Goal: Navigation & Orientation: Understand site structure

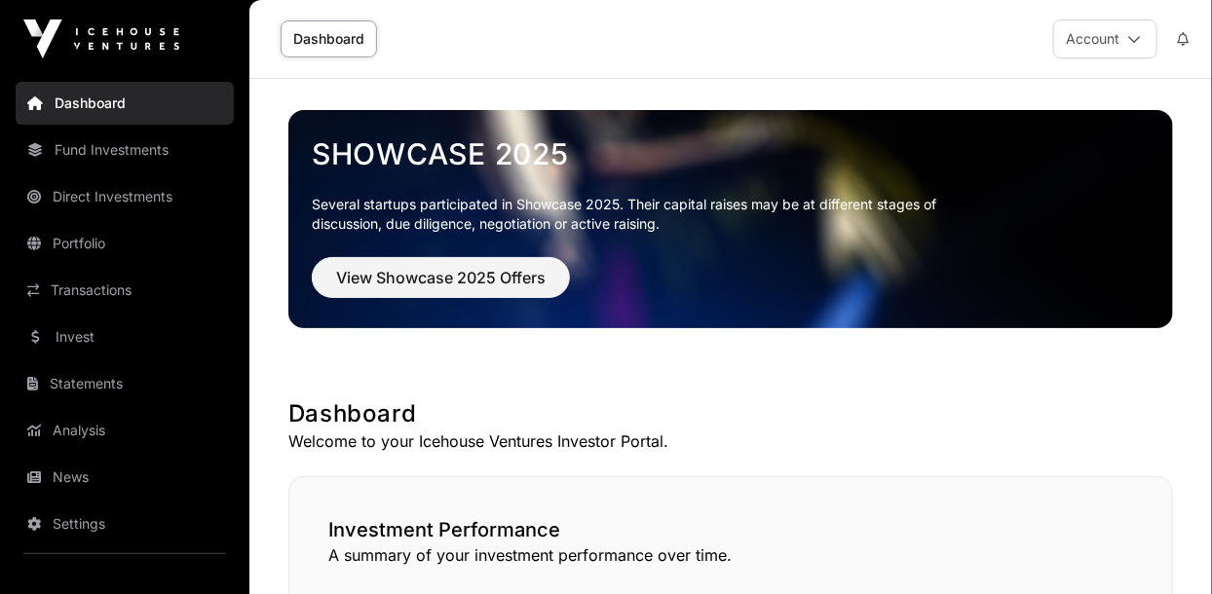
click at [62, 468] on link "News" at bounding box center [125, 477] width 218 height 43
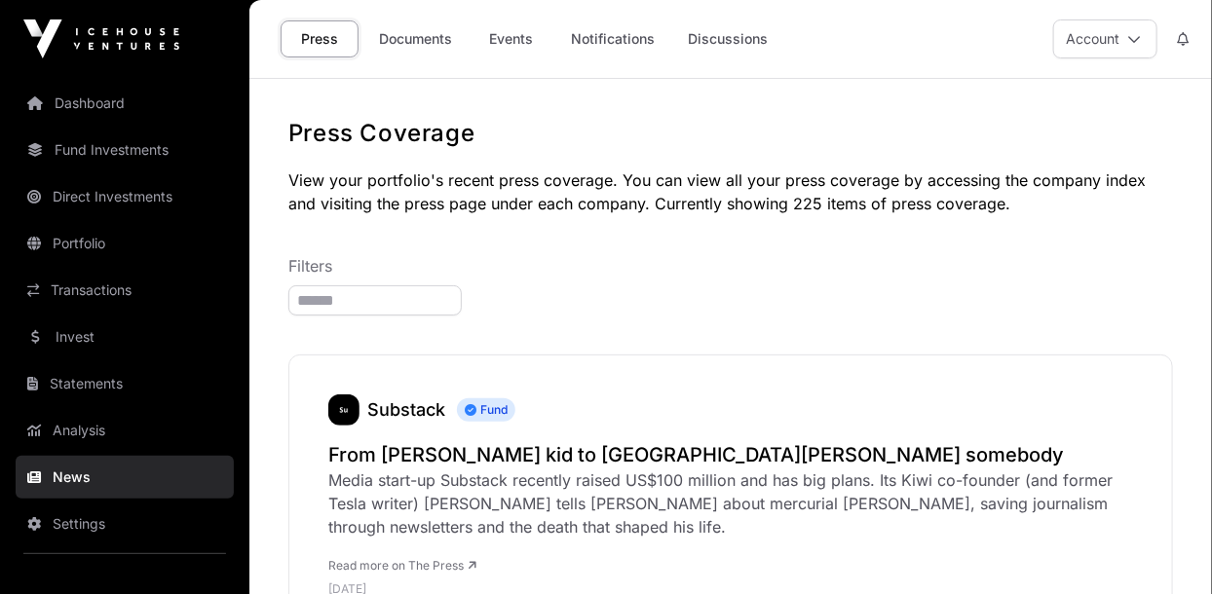
click at [75, 98] on link "Dashboard" at bounding box center [125, 103] width 218 height 43
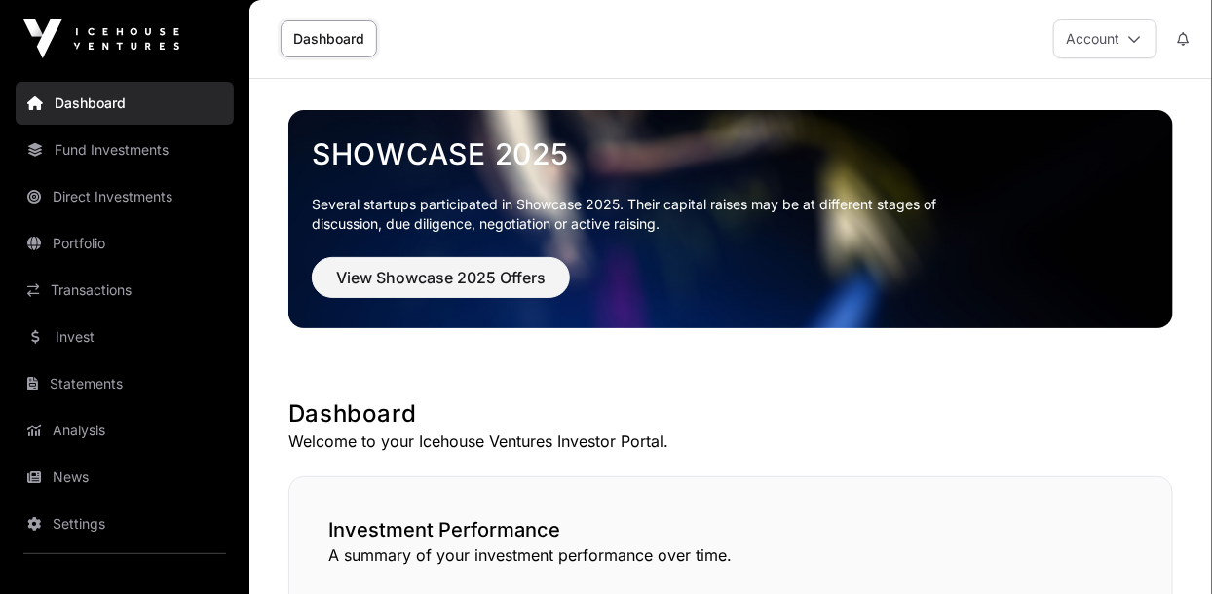
click at [71, 148] on link "Fund Investments" at bounding box center [125, 150] width 218 height 43
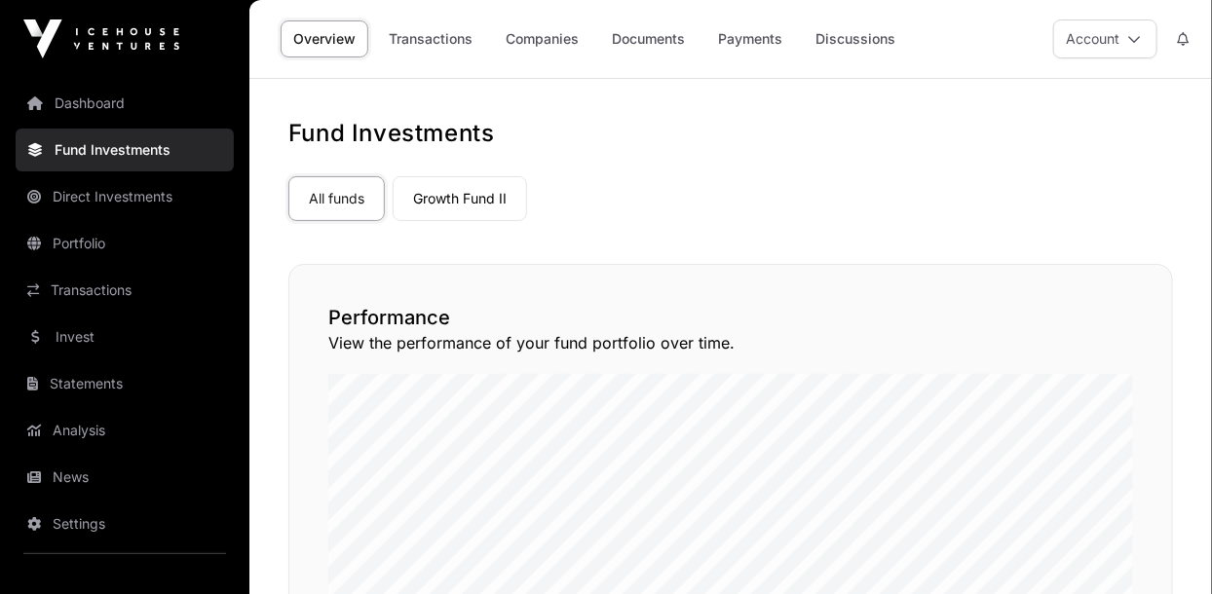
click at [73, 239] on link "Portfolio" at bounding box center [125, 243] width 218 height 43
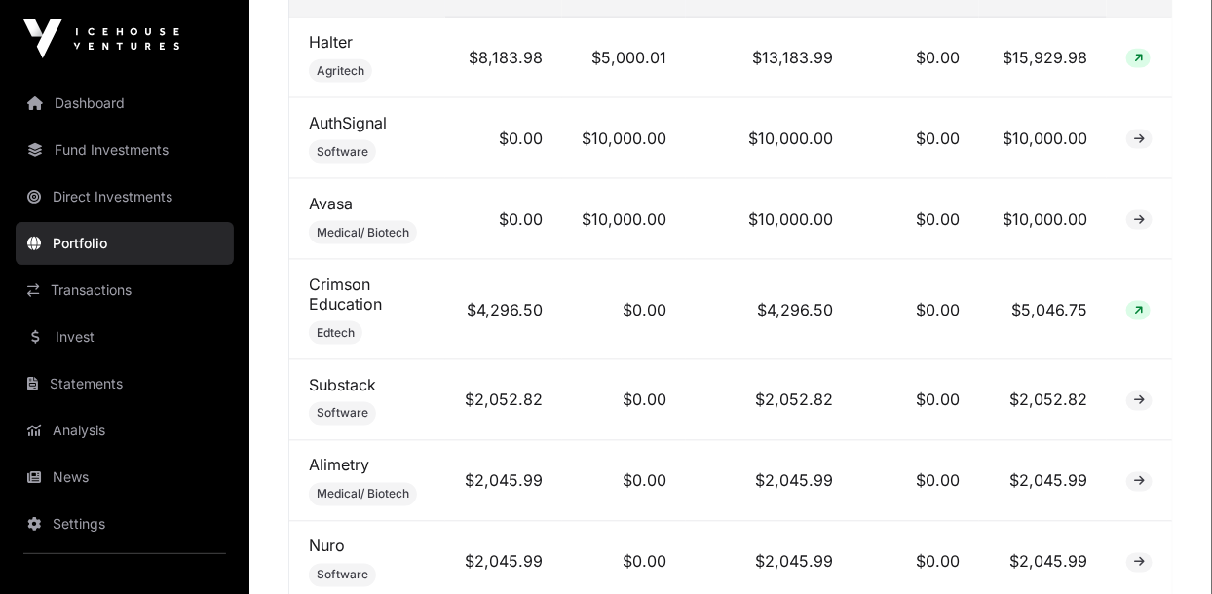
scroll to position [959, 0]
